Goal: Contribute content

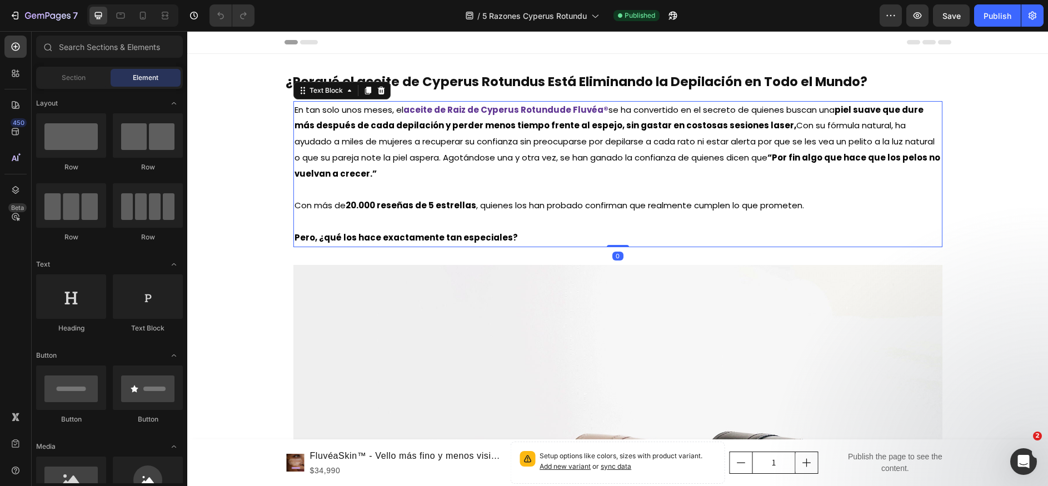
click at [546, 109] on strong "aceite de Raiz de Cyperus Rotundu" at bounding box center [482, 110] width 156 height 12
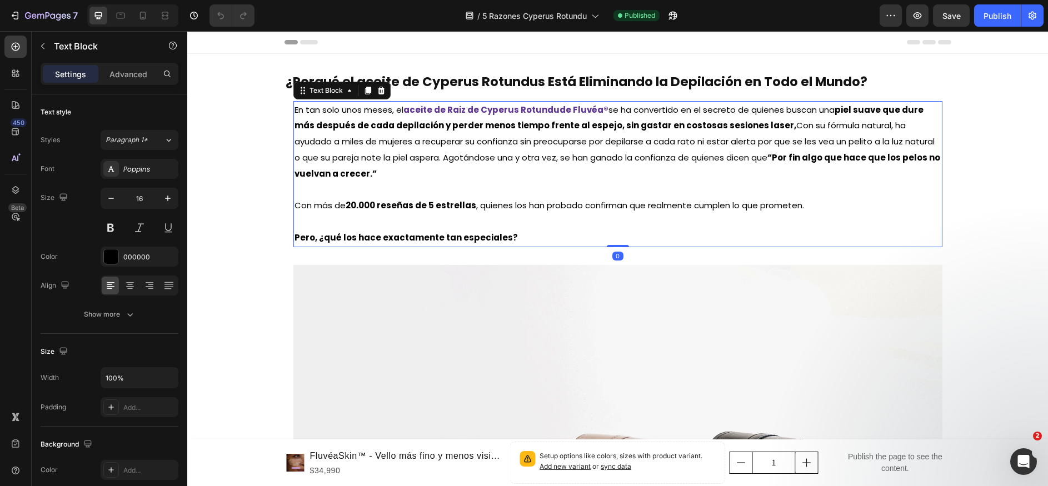
click at [546, 109] on strong "aceite de Raiz de Cyperus Rotundu" at bounding box center [482, 110] width 156 height 12
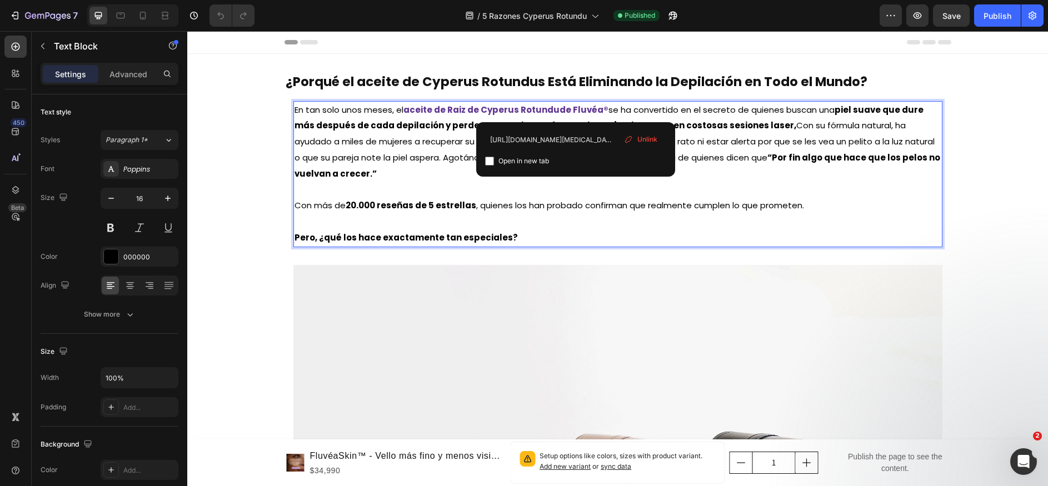
click at [575, 113] on strong "de Fluvéa®" at bounding box center [584, 110] width 49 height 12
click at [577, 140] on input "[URL][DOMAIN_NAME][MEDICAL_DATA]" at bounding box center [575, 140] width 181 height 18
click at [646, 140] on span "Unlink" at bounding box center [648, 140] width 20 height 10
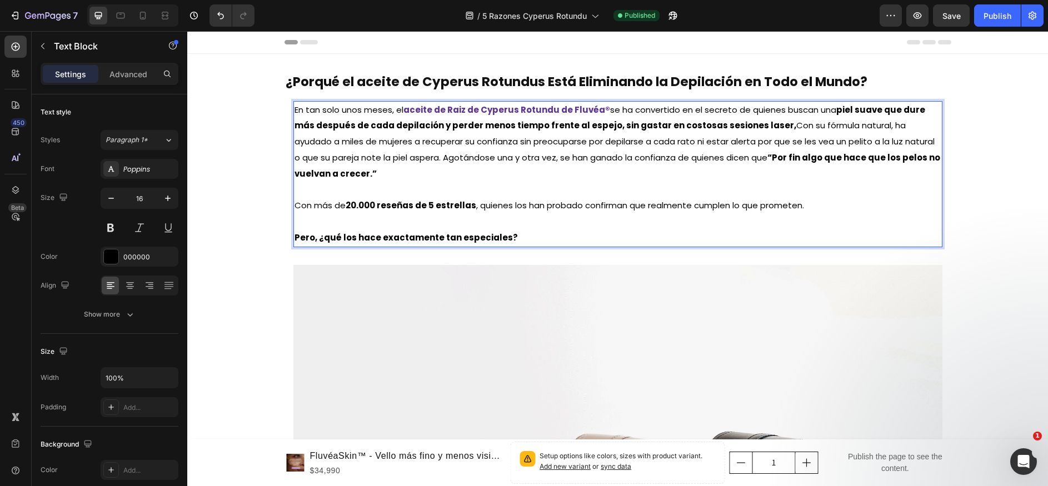
click at [595, 111] on span "se ha convertido en el secreto de quienes buscan una piel suave que dure más de…" at bounding box center [618, 142] width 646 height 76
drag, startPoint x: 596, startPoint y: 110, endPoint x: 402, endPoint y: 115, distance: 194.1
click at [402, 115] on p "En tan solo unos meses, el aceite de Raiz de Cyperus Rotundu de Fluvéa® se ha c…" at bounding box center [618, 142] width 647 height 80
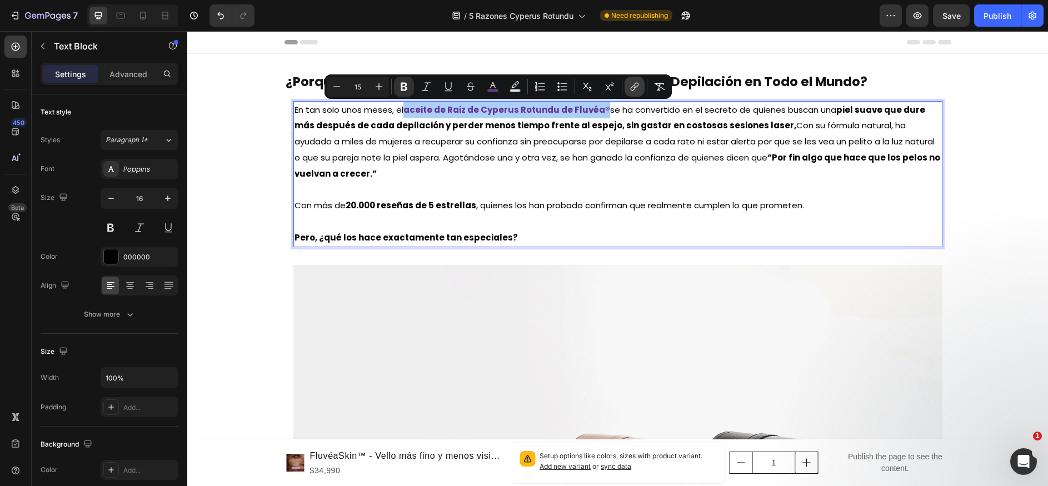
click at [630, 88] on icon "Editor contextual toolbar" at bounding box center [634, 86] width 11 height 11
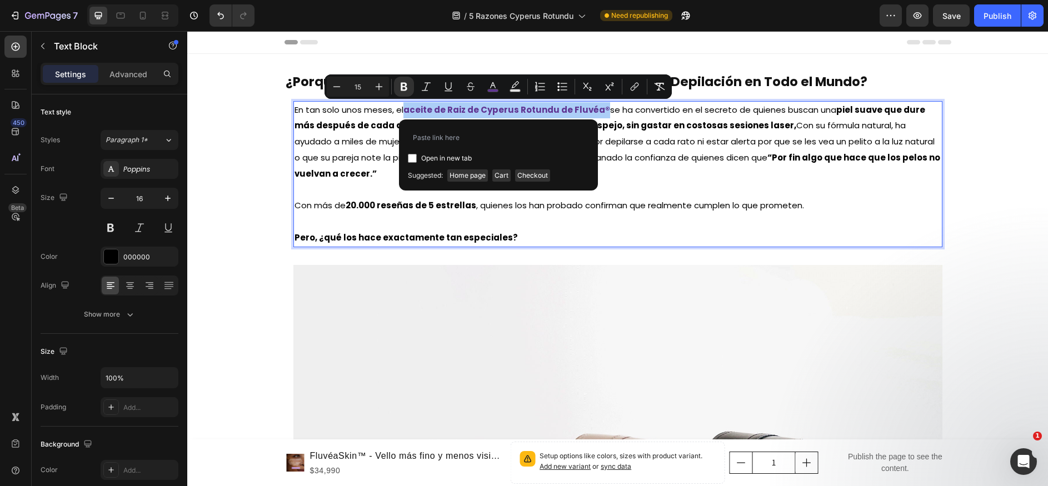
type input "[URL][DOMAIN_NAME]"
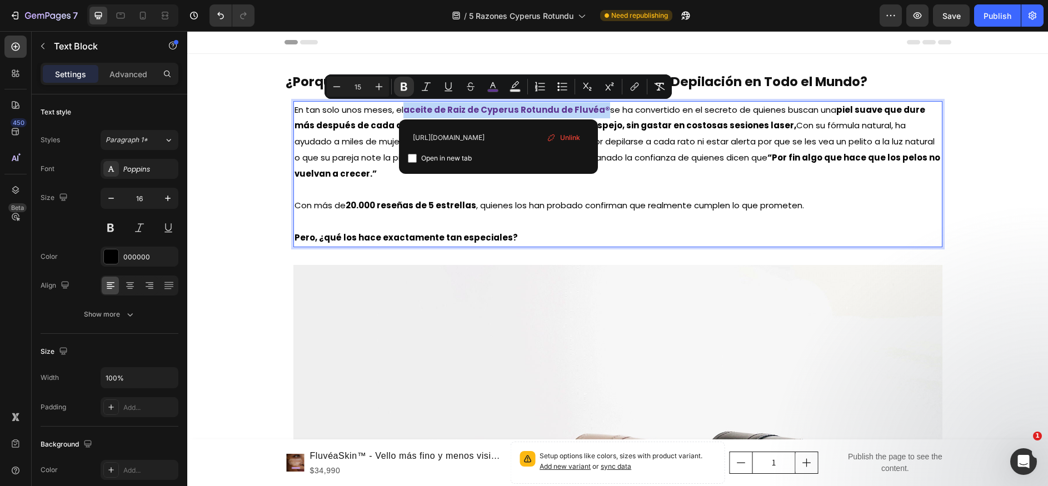
click at [672, 187] on p "Rich Text Editor. Editing area: main" at bounding box center [618, 190] width 647 height 16
type input "16"
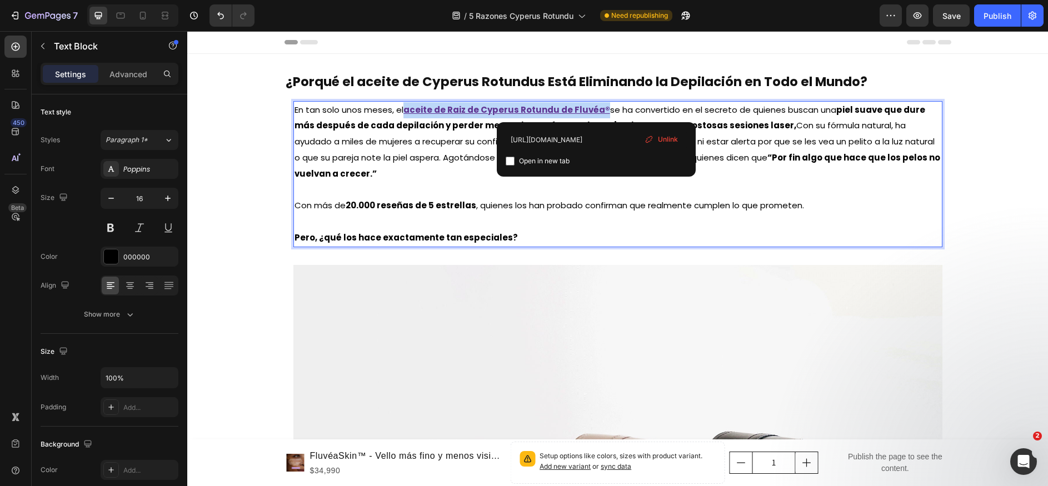
drag, startPoint x: 595, startPoint y: 108, endPoint x: 402, endPoint y: 111, distance: 192.9
click at [402, 111] on p "En tan solo unos meses, el aceite de Raiz de Cyperus Rotundu de Fluvéa® se ha c…" at bounding box center [618, 142] width 647 height 80
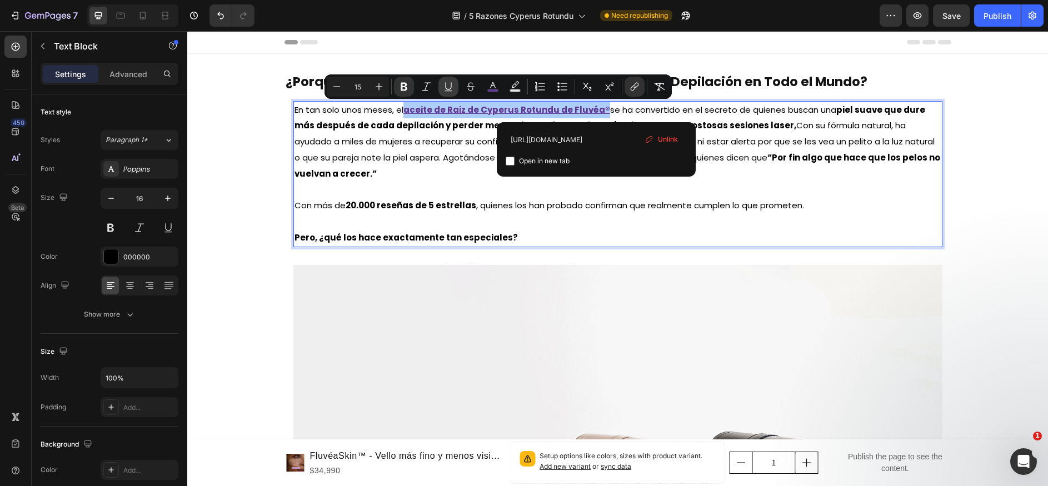
click at [444, 90] on icon "Editor contextual toolbar" at bounding box center [448, 86] width 11 height 11
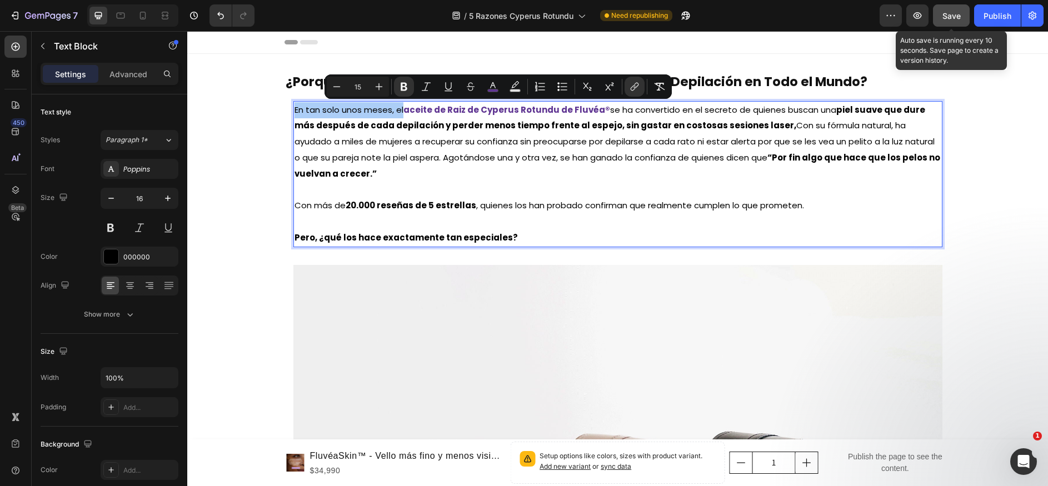
click at [967, 18] on button "Save" at bounding box center [951, 15] width 37 height 22
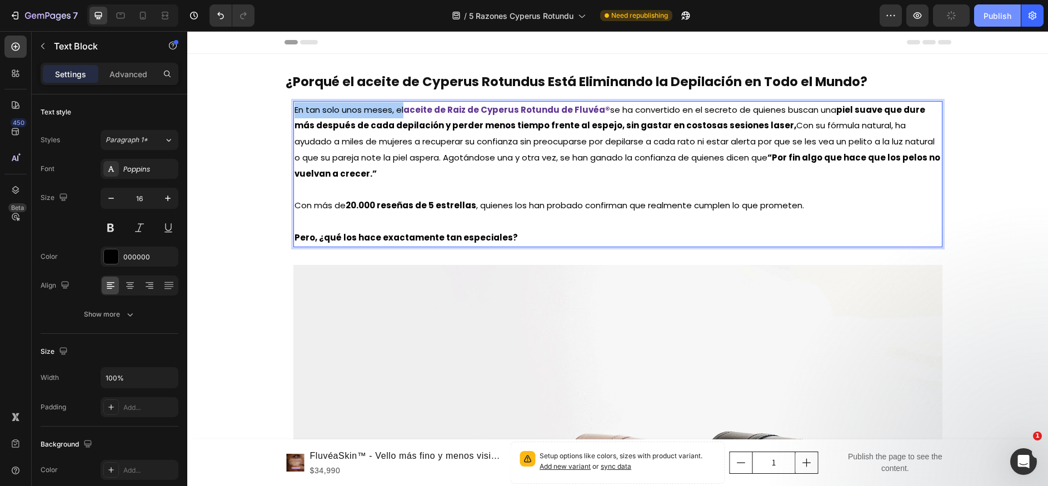
click at [989, 18] on div "Publish" at bounding box center [998, 16] width 28 height 12
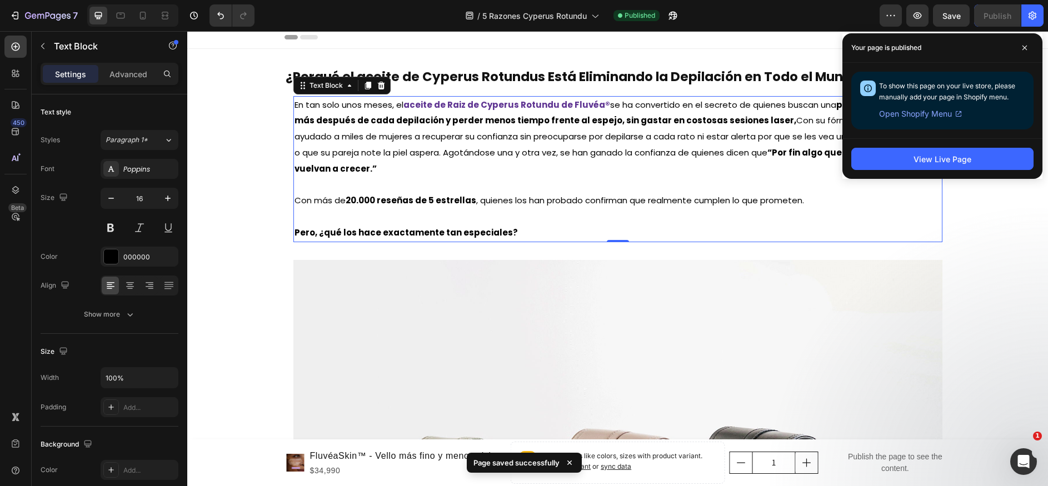
scroll to position [21, 0]
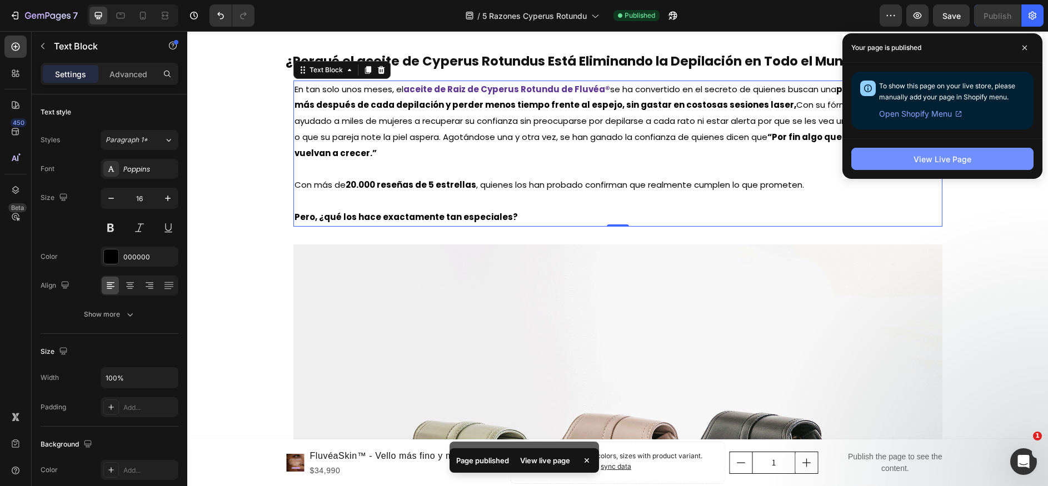
click at [888, 155] on button "View Live Page" at bounding box center [943, 159] width 182 height 22
